Goal: Navigation & Orientation: Find specific page/section

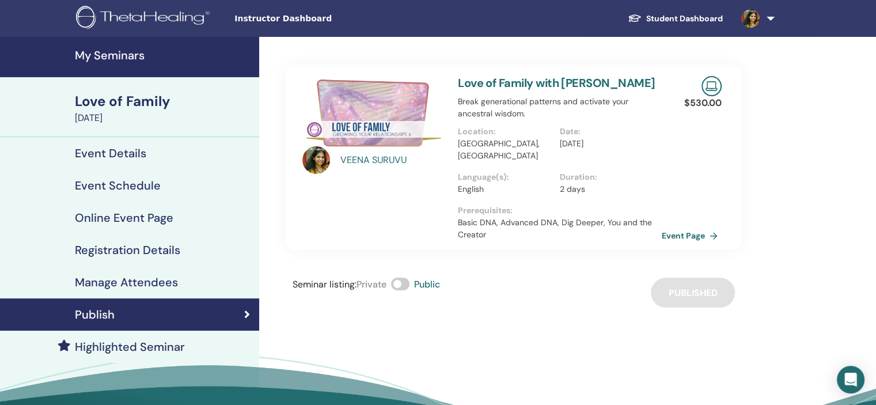
click at [141, 59] on h4 "My Seminars" at bounding box center [163, 55] width 177 height 14
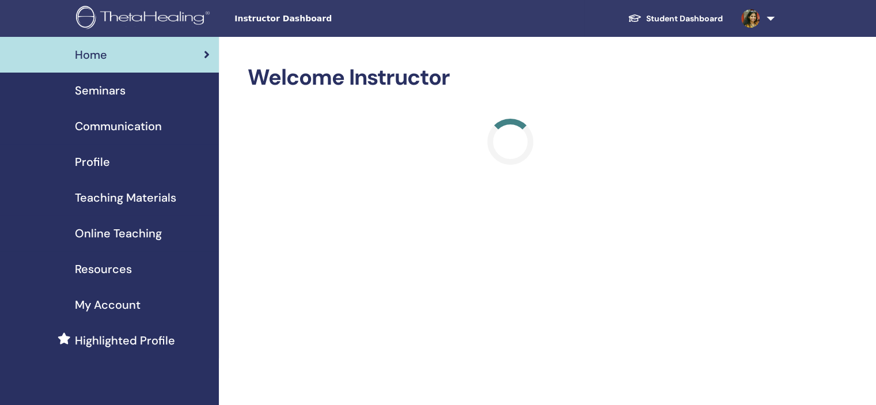
click at [113, 92] on span "Seminars" at bounding box center [100, 90] width 51 height 17
